Goal: Find specific page/section: Find specific page/section

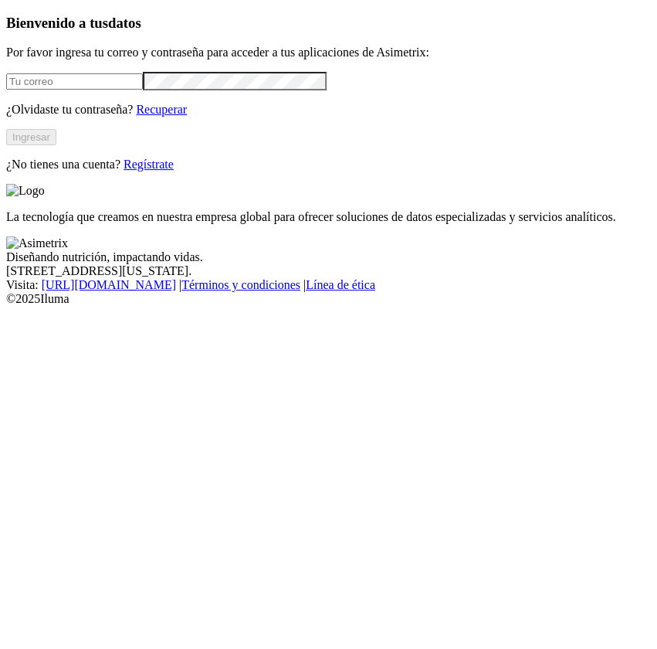
type input "[PERSON_NAME][EMAIL_ADDRESS][PERSON_NAME][DOMAIN_NAME]"
click at [56, 145] on button "Ingresar" at bounding box center [31, 137] width 50 height 16
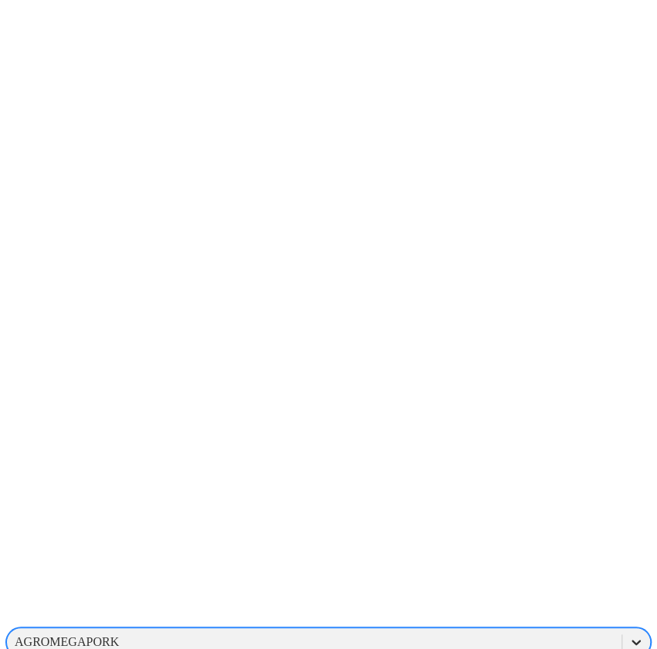
click at [632, 639] on icon at bounding box center [636, 641] width 9 height 5
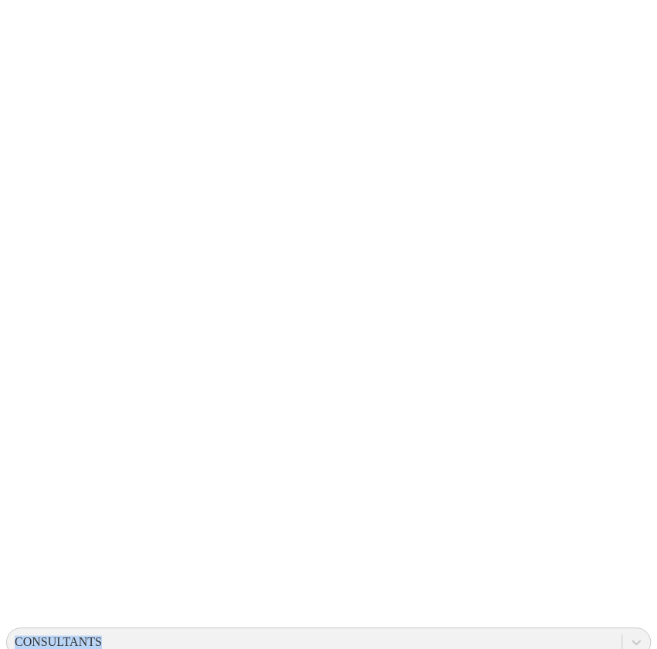
drag, startPoint x: 431, startPoint y: 154, endPoint x: -83, endPoint y: -111, distance: 578.5
